Goal: Information Seeking & Learning: Learn about a topic

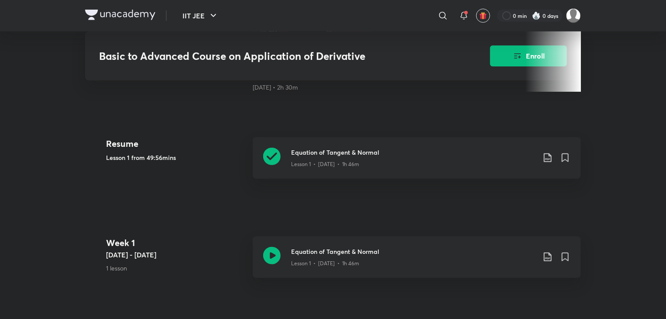
scroll to position [279, 0]
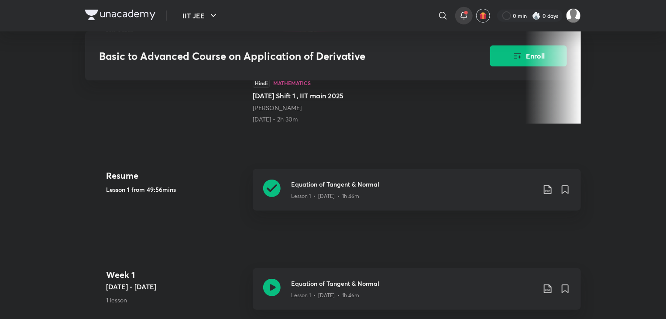
click at [460, 19] on icon at bounding box center [464, 15] width 10 height 10
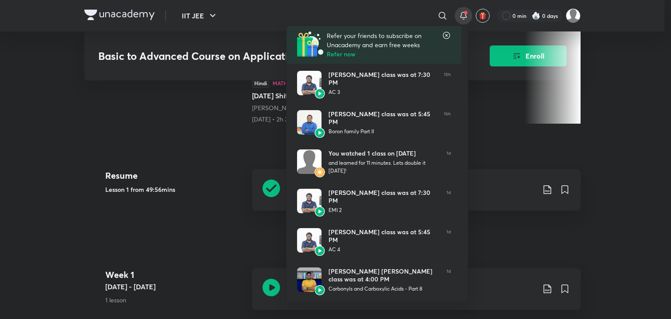
click at [443, 32] on icon at bounding box center [446, 35] width 9 height 9
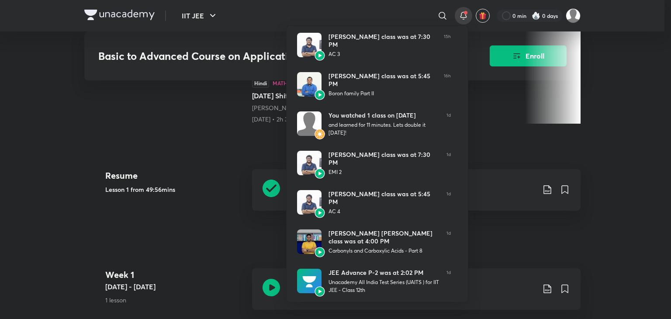
click at [522, 145] on div at bounding box center [335, 159] width 671 height 319
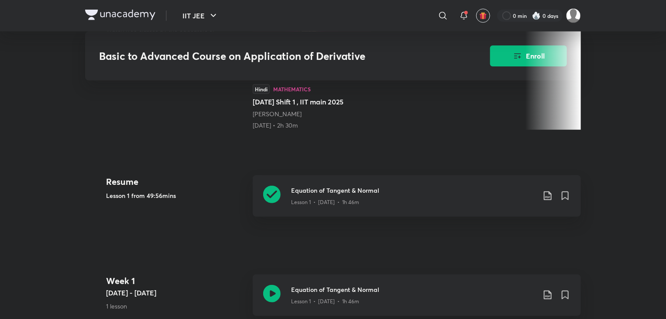
scroll to position [296, 0]
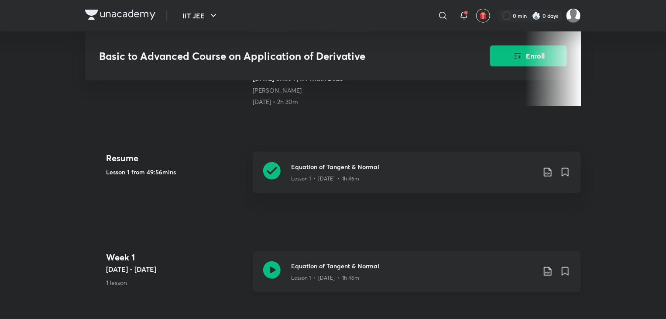
click at [496, 262] on h3 "Equation of Tangent & Normal" at bounding box center [413, 265] width 245 height 9
